Goal: Information Seeking & Learning: Learn about a topic

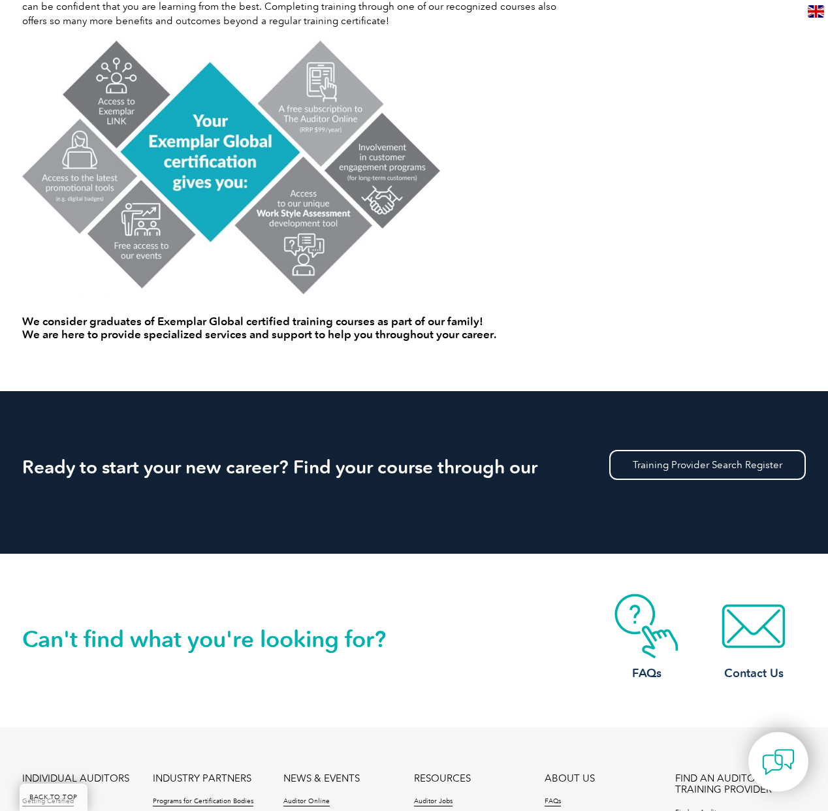
scroll to position [868, 0]
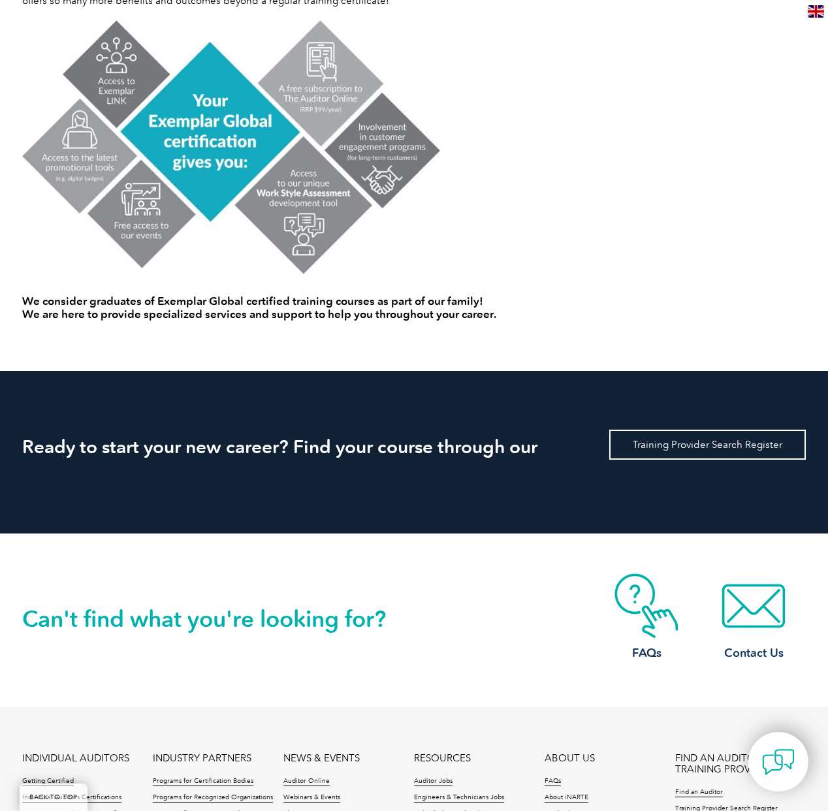
click at [645, 451] on link "Training Provider Search Register" at bounding box center [708, 445] width 197 height 30
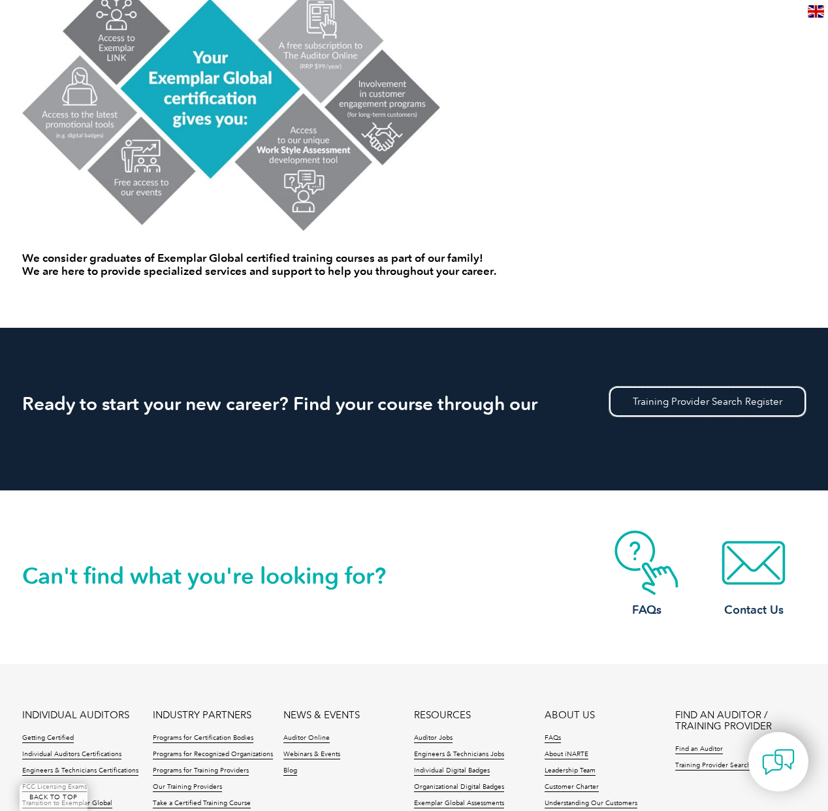
scroll to position [1120, 0]
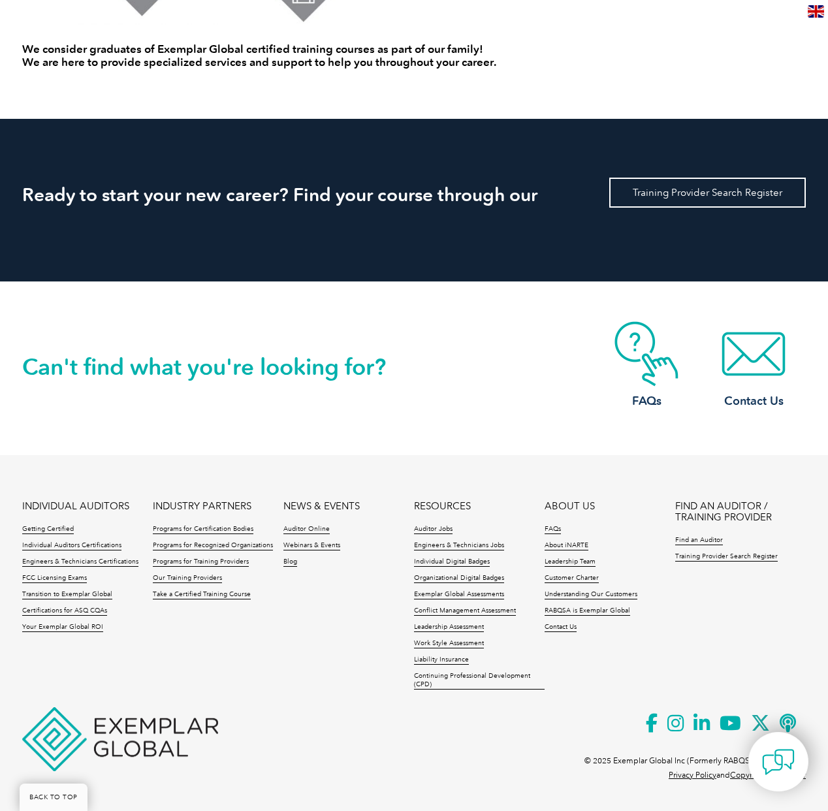
click at [638, 195] on link "Training Provider Search Register" at bounding box center [708, 193] width 197 height 30
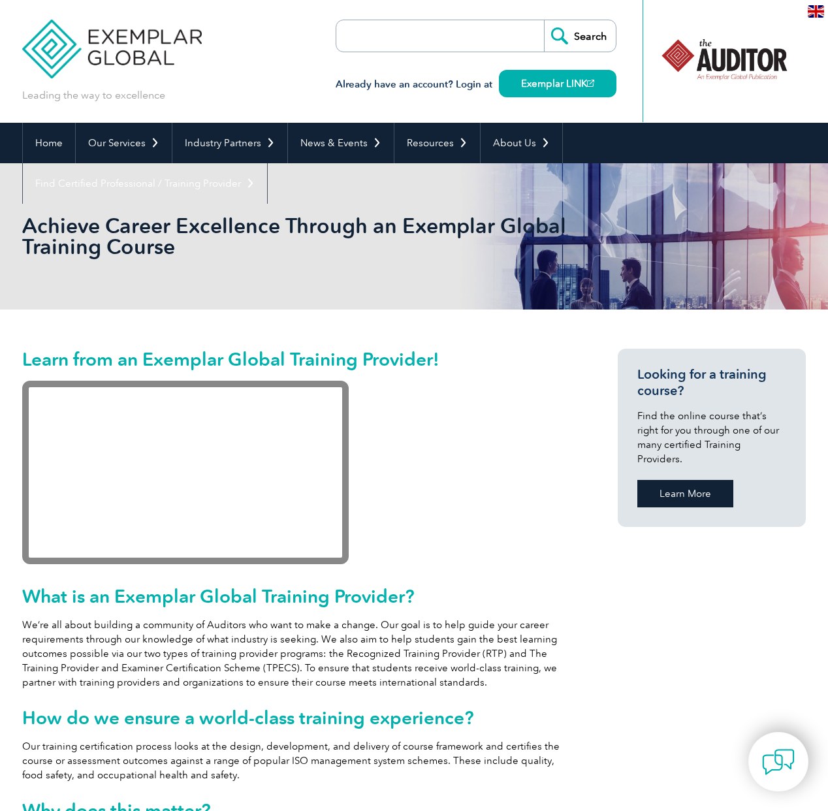
click at [680, 483] on link "Learn More" at bounding box center [686, 493] width 96 height 27
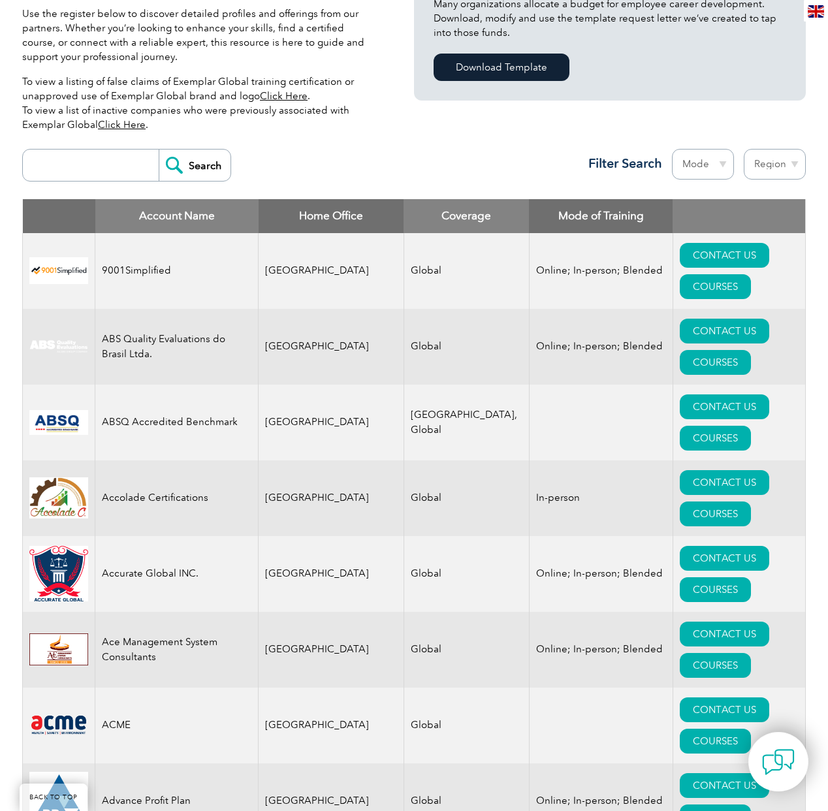
scroll to position [378, 0]
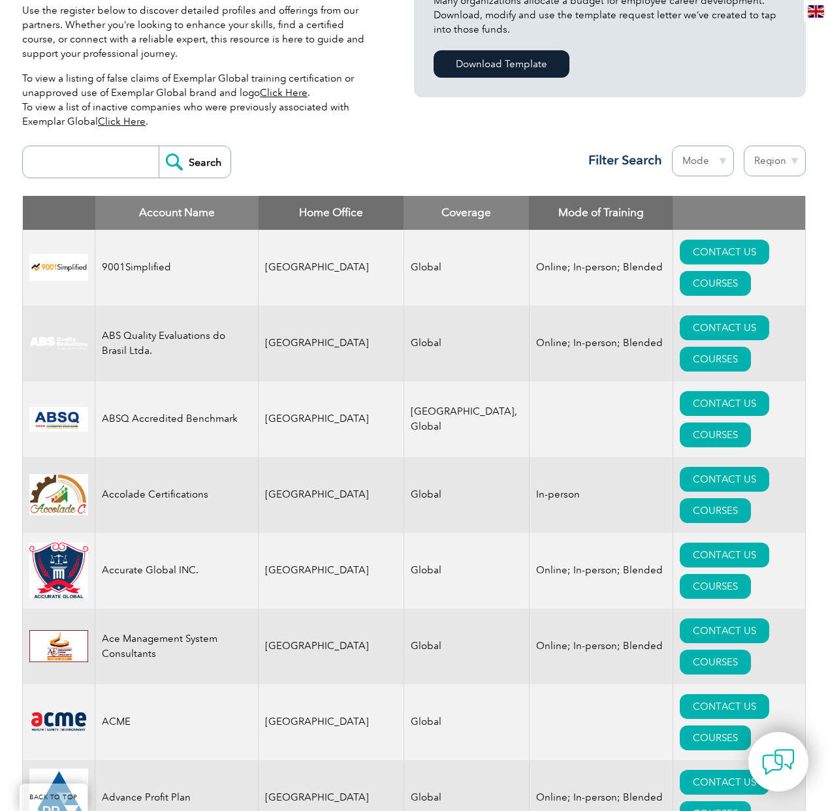
click at [773, 161] on select "Region Australia Bahrain Bangladesh Brazil Canada Colombia Dominican Republic E…" at bounding box center [775, 161] width 62 height 31
select select "[GEOGRAPHIC_DATA]"
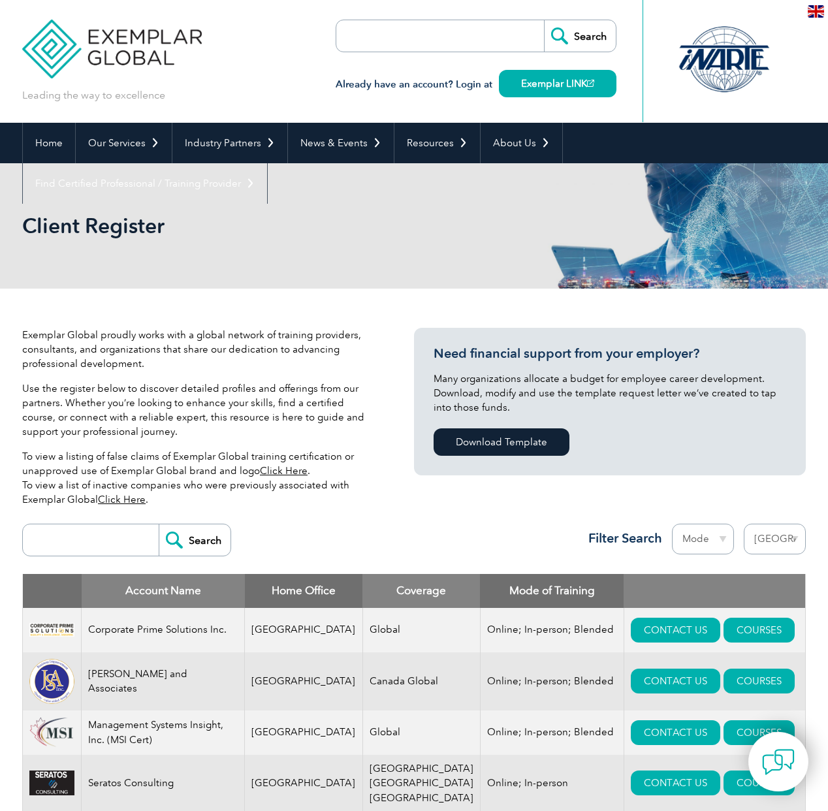
select select "[GEOGRAPHIC_DATA]"
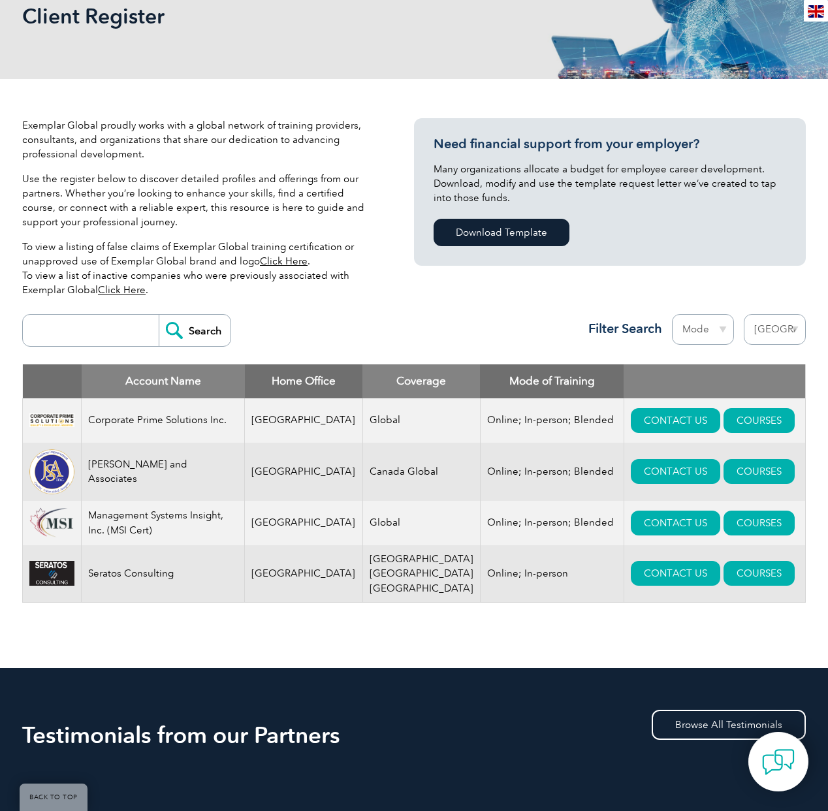
scroll to position [210, 0]
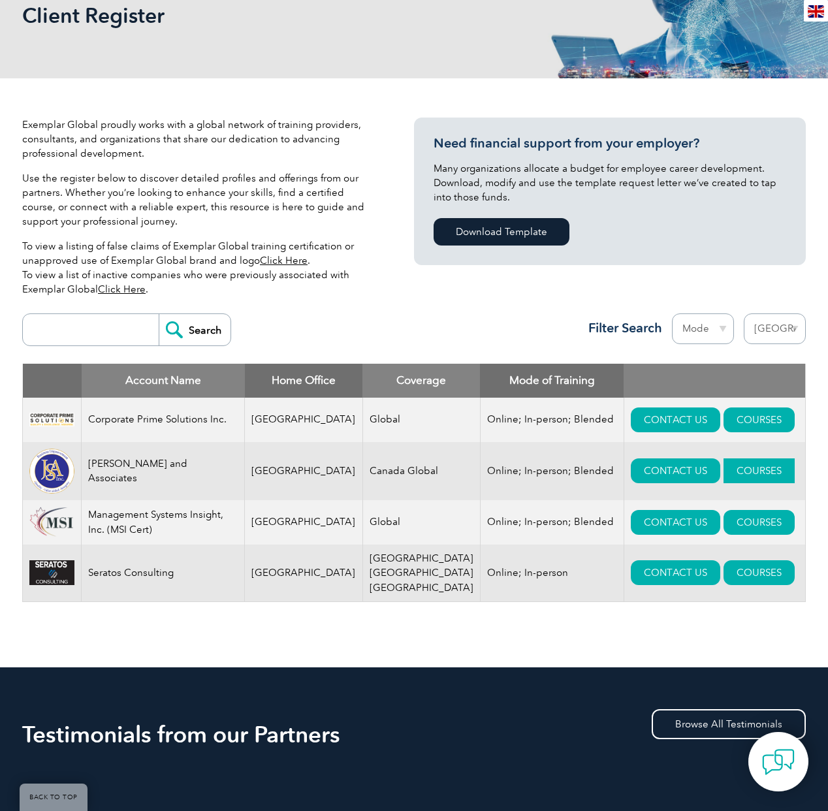
click at [724, 466] on link "COURSES" at bounding box center [759, 471] width 71 height 25
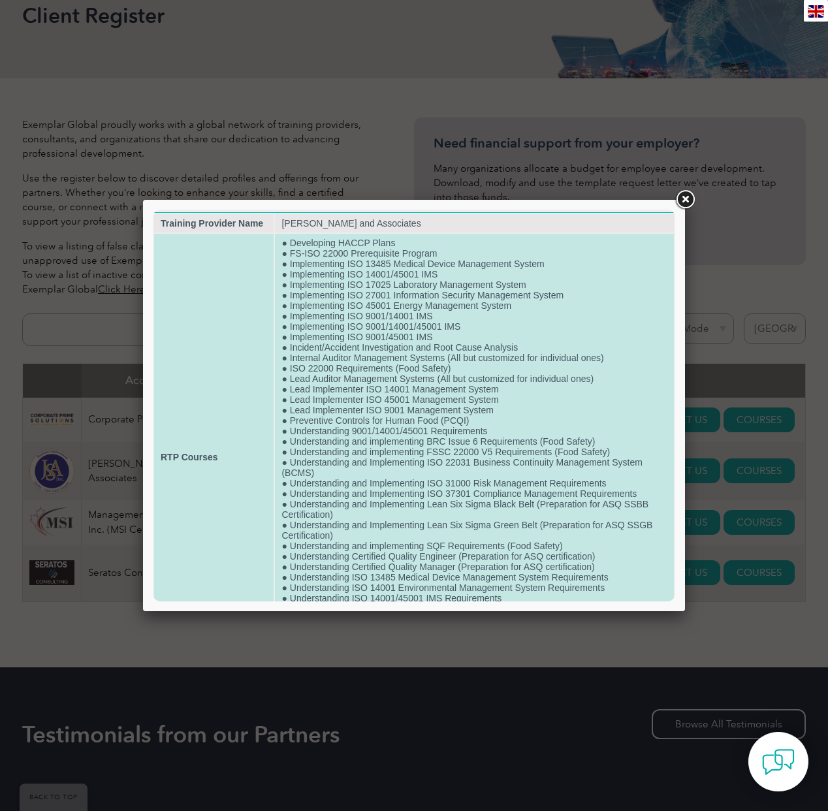
scroll to position [0, 0]
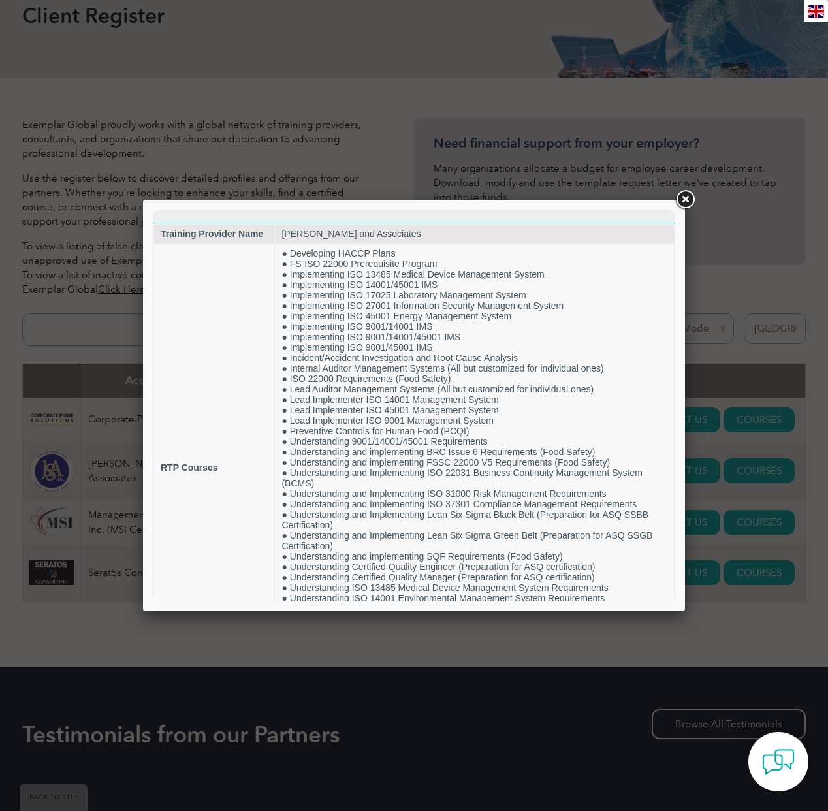
click at [685, 204] on link at bounding box center [686, 200] width 24 height 24
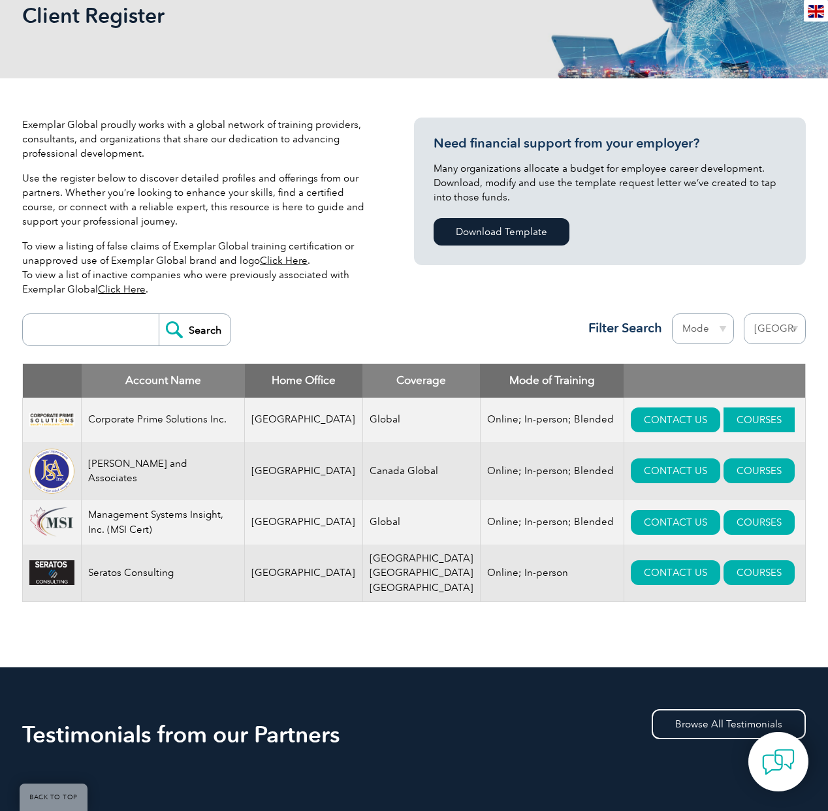
click at [728, 414] on link "COURSES" at bounding box center [759, 420] width 71 height 25
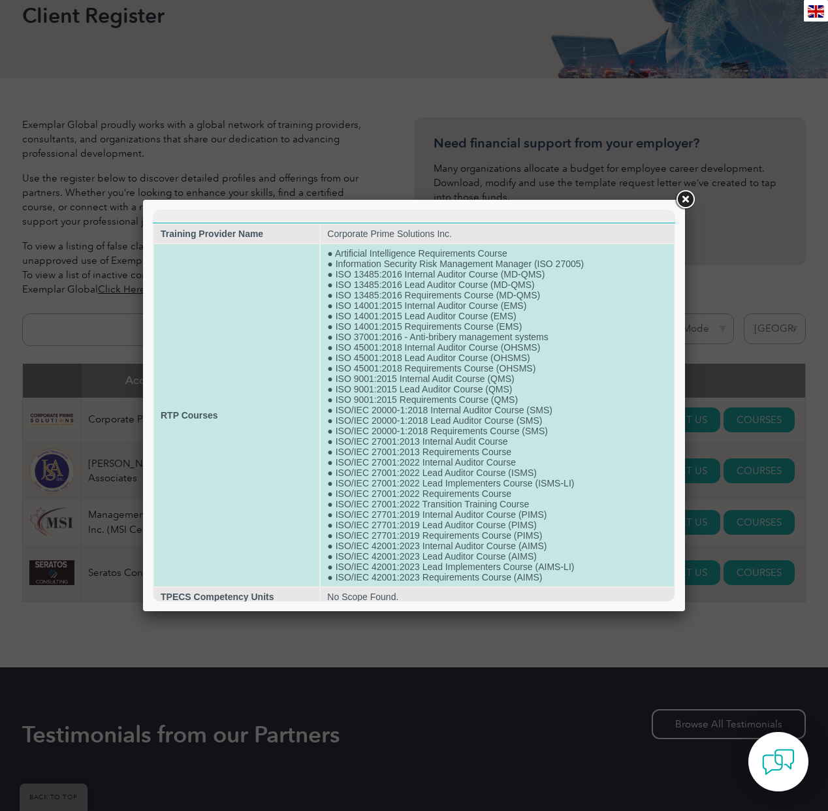
scroll to position [28, 0]
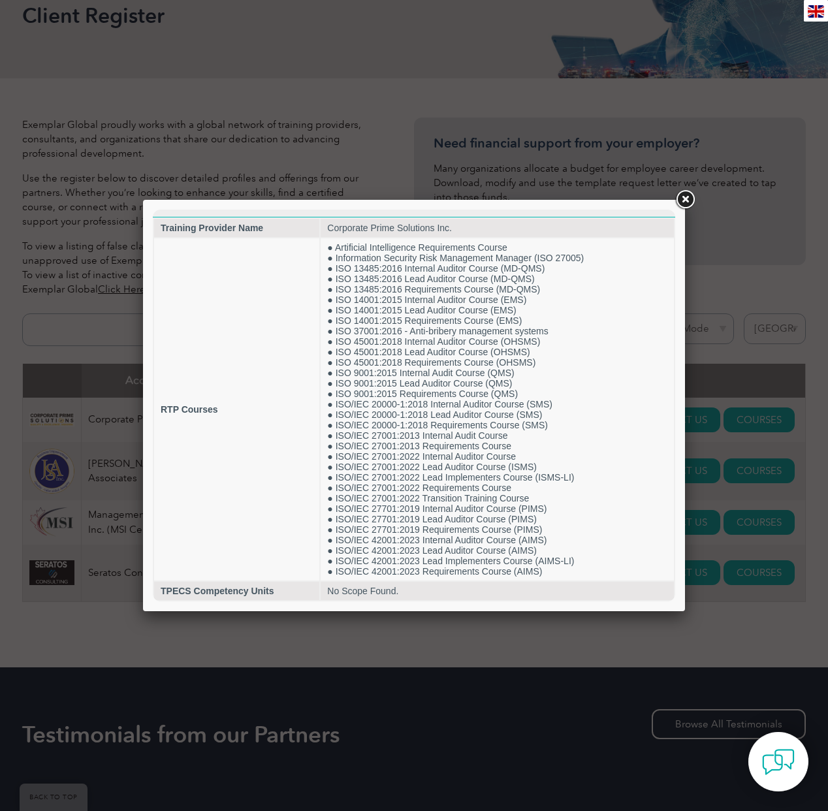
click at [677, 200] on link at bounding box center [686, 200] width 24 height 24
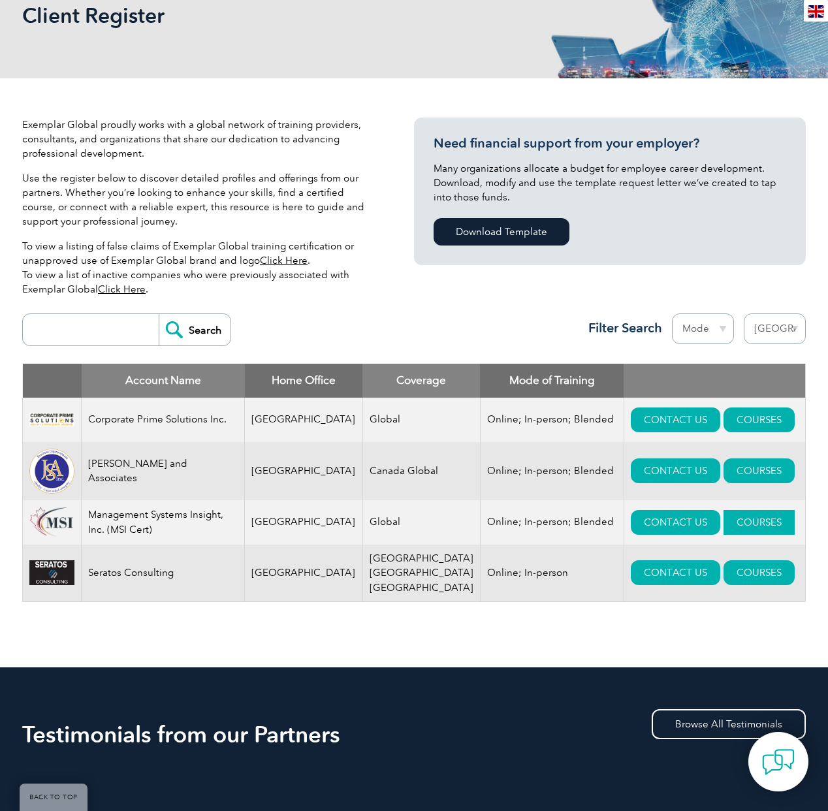
click at [724, 528] on link "COURSES" at bounding box center [759, 522] width 71 height 25
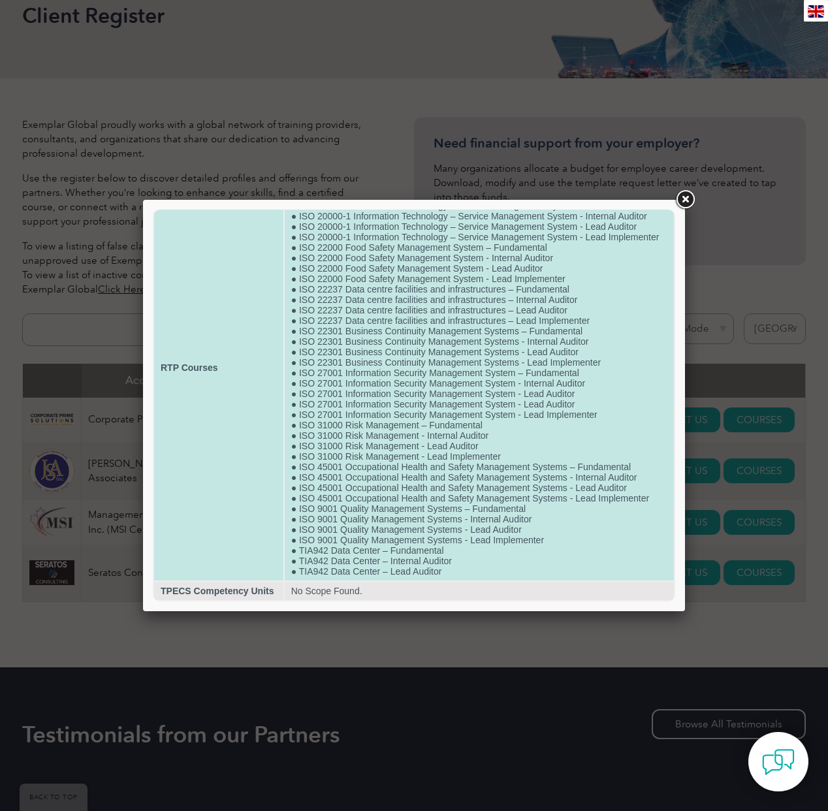
scroll to position [0, 0]
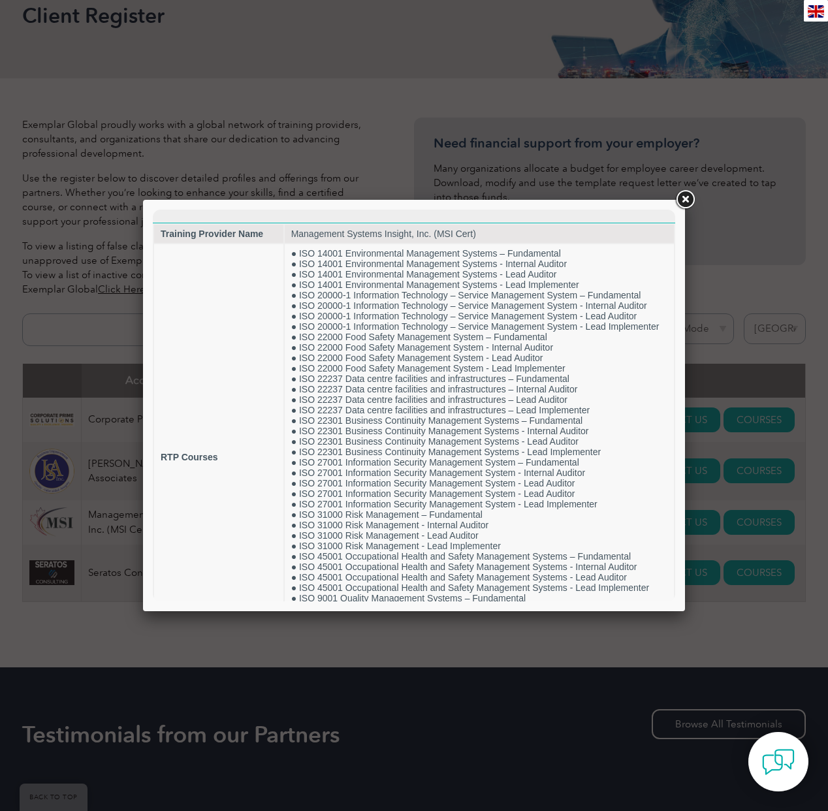
click at [683, 201] on link at bounding box center [686, 200] width 24 height 24
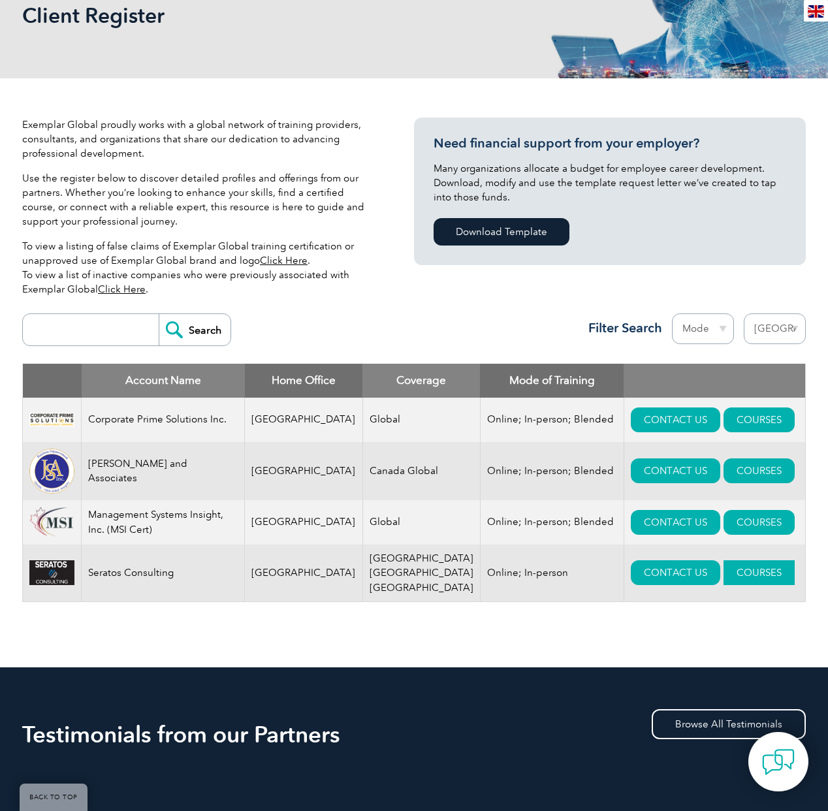
click at [724, 579] on link "COURSES" at bounding box center [759, 573] width 71 height 25
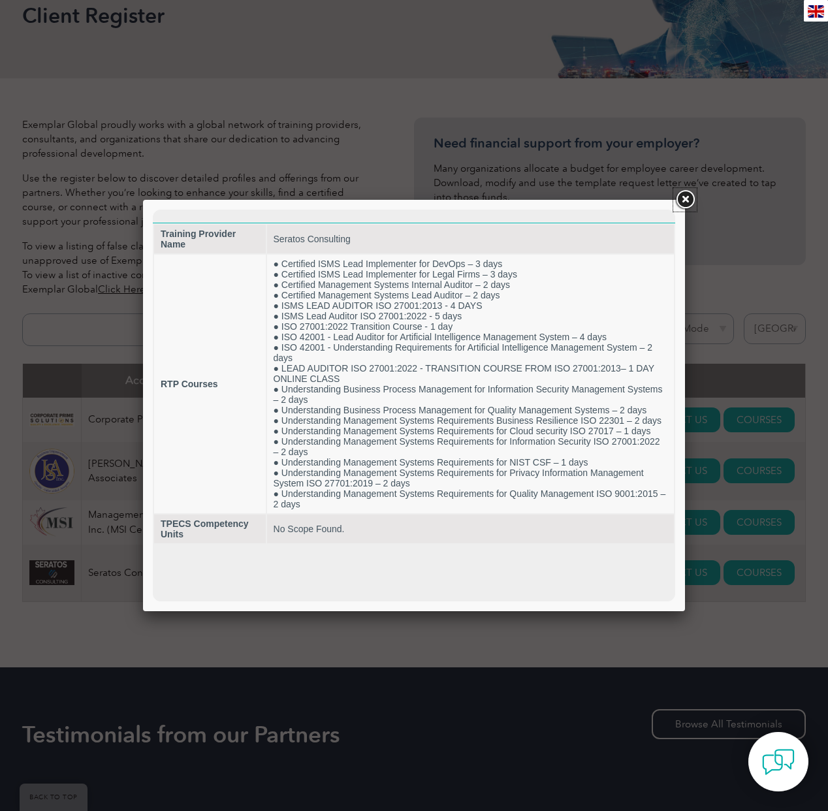
click at [683, 199] on link at bounding box center [686, 200] width 24 height 24
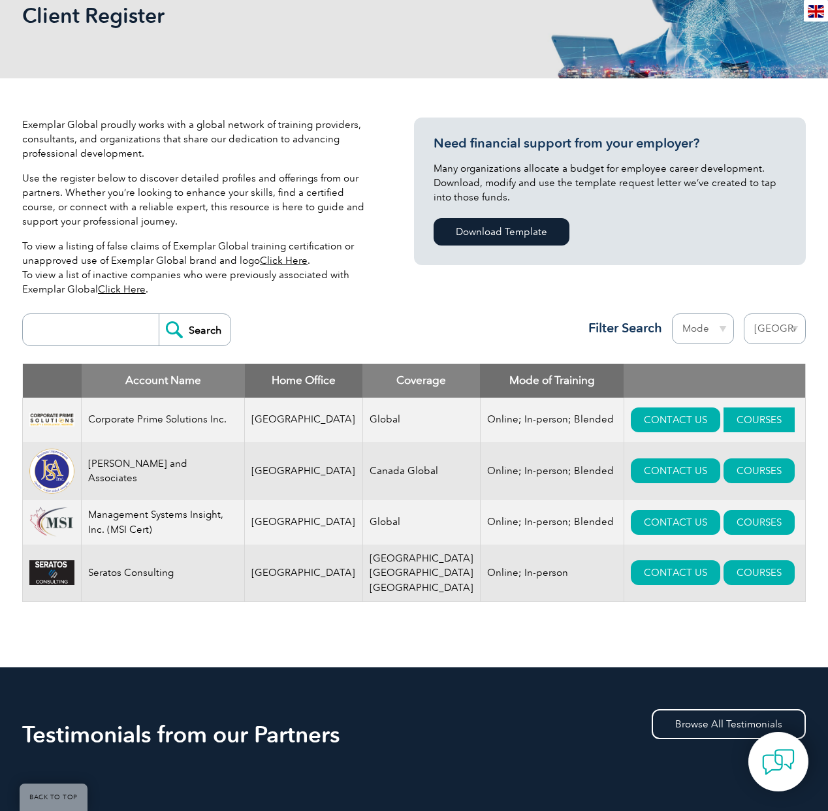
click at [724, 422] on link "COURSES" at bounding box center [759, 420] width 71 height 25
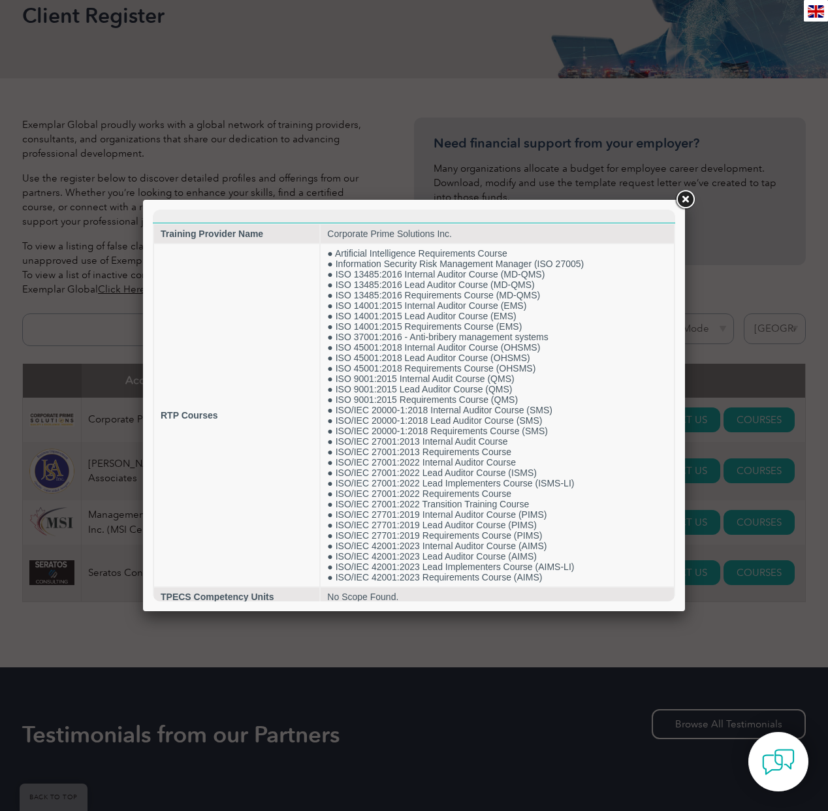
click at [685, 192] on link at bounding box center [686, 200] width 24 height 24
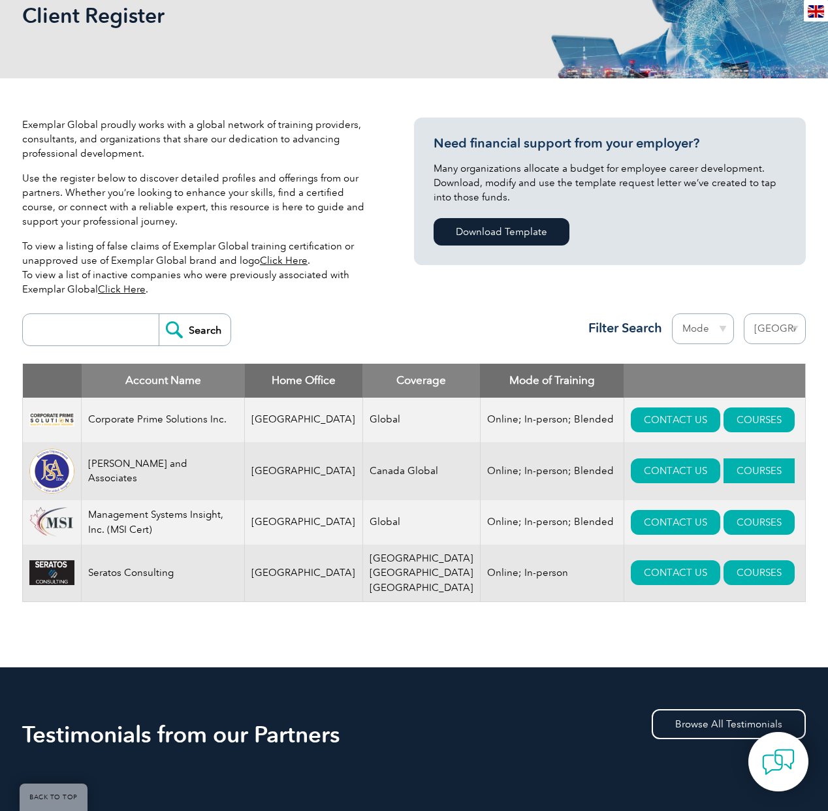
click at [724, 476] on link "COURSES" at bounding box center [759, 471] width 71 height 25
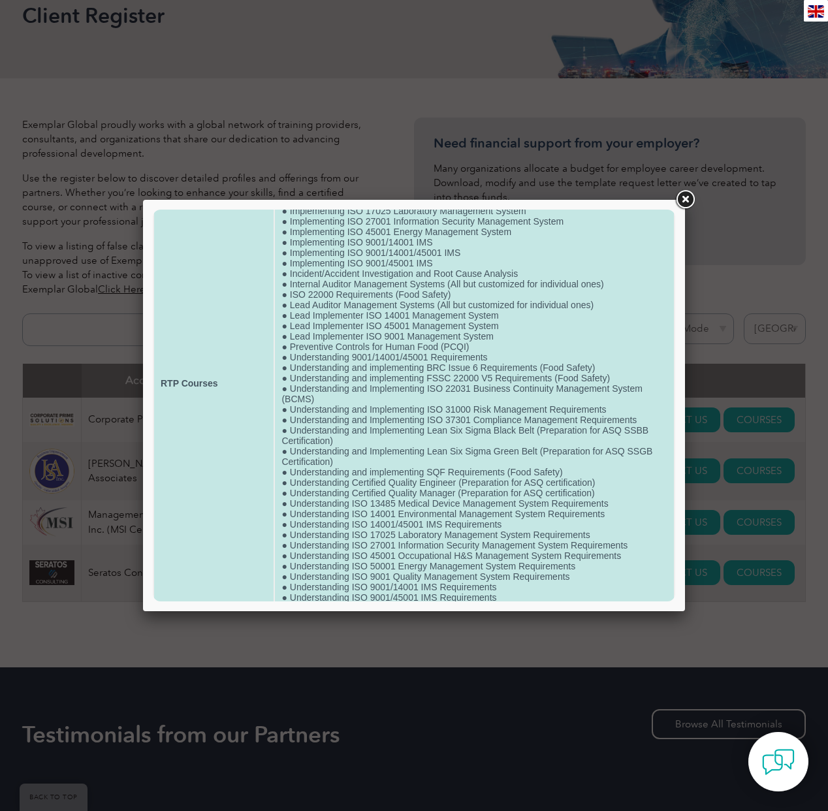
scroll to position [51, 0]
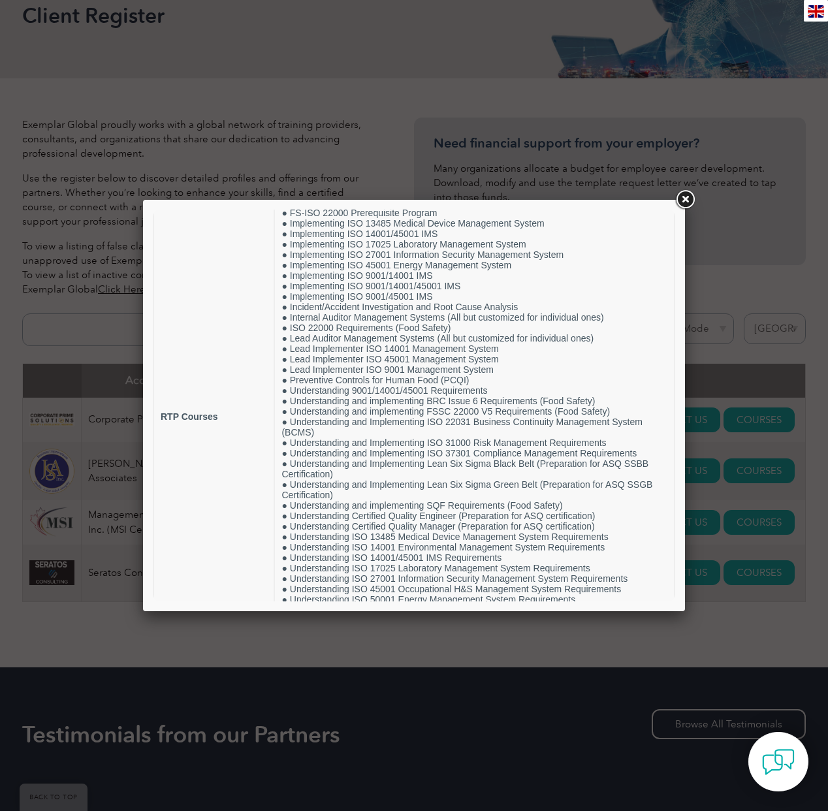
click at [686, 201] on link at bounding box center [686, 200] width 24 height 24
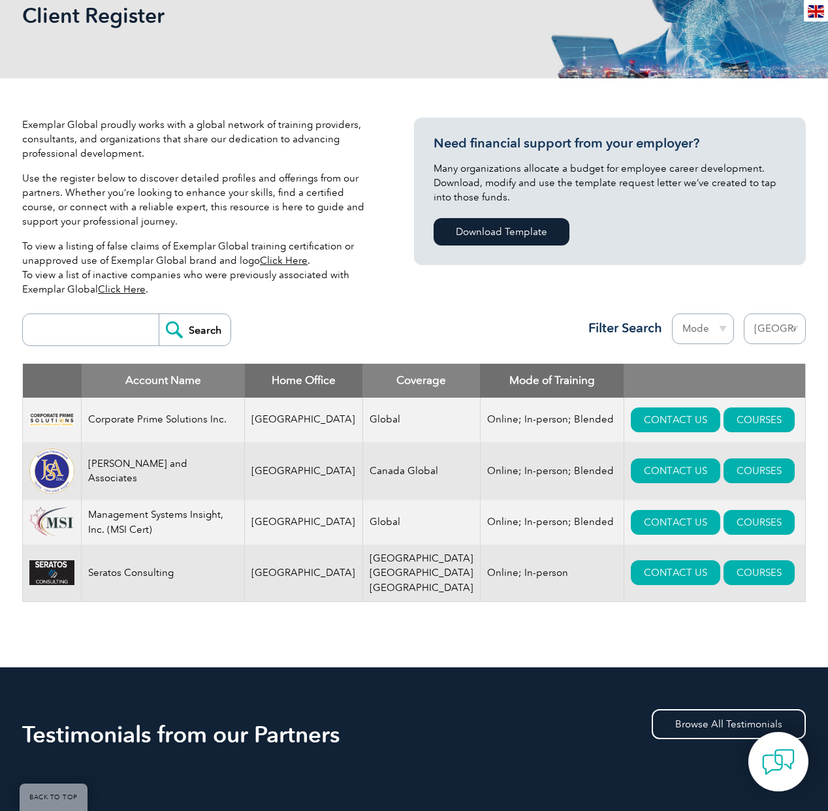
click at [277, 259] on link "Click Here" at bounding box center [284, 261] width 48 height 12
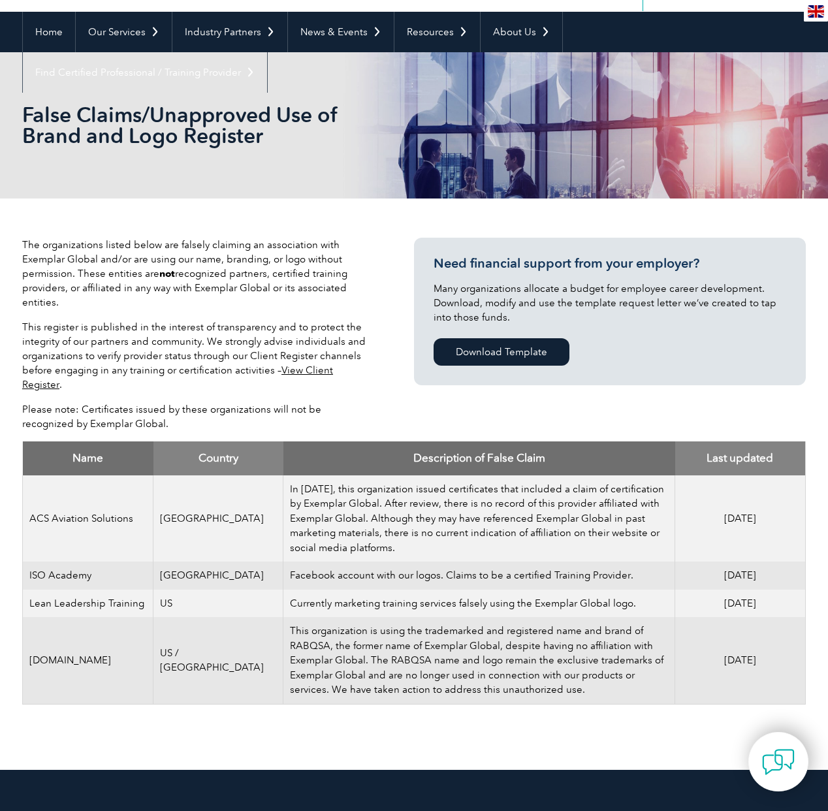
scroll to position [108, 0]
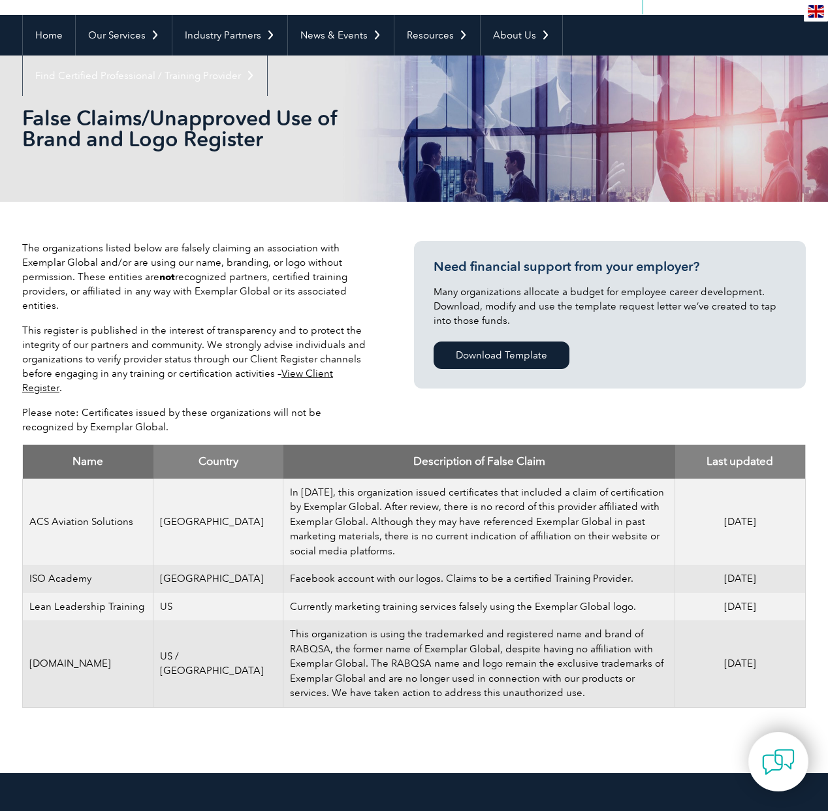
click at [318, 376] on link "View Client Register" at bounding box center [177, 381] width 311 height 26
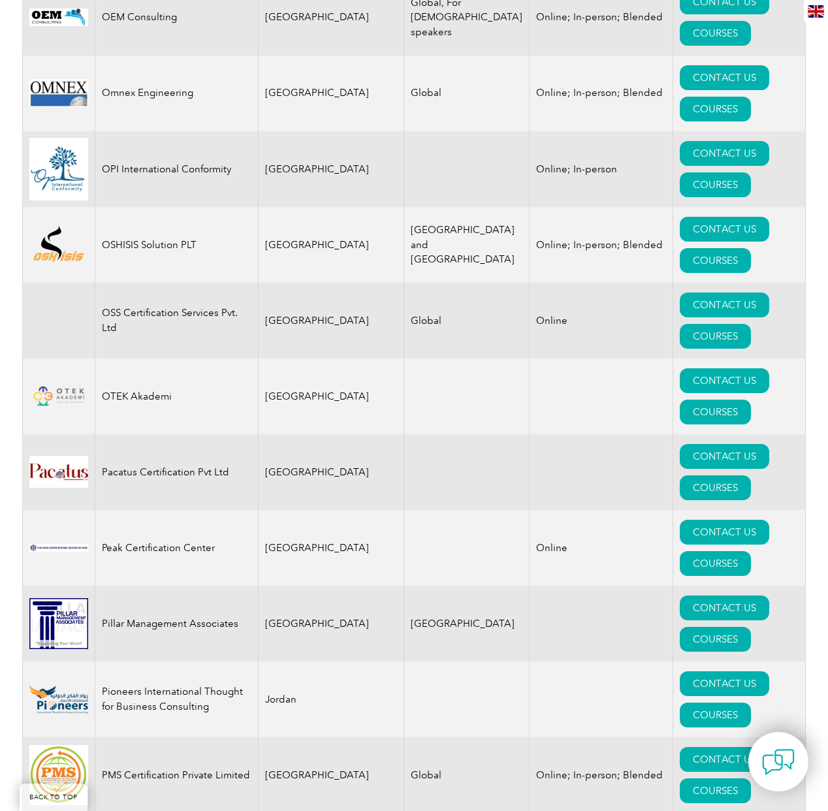
scroll to position [14704, 0]
